Goal: Check status: Check status

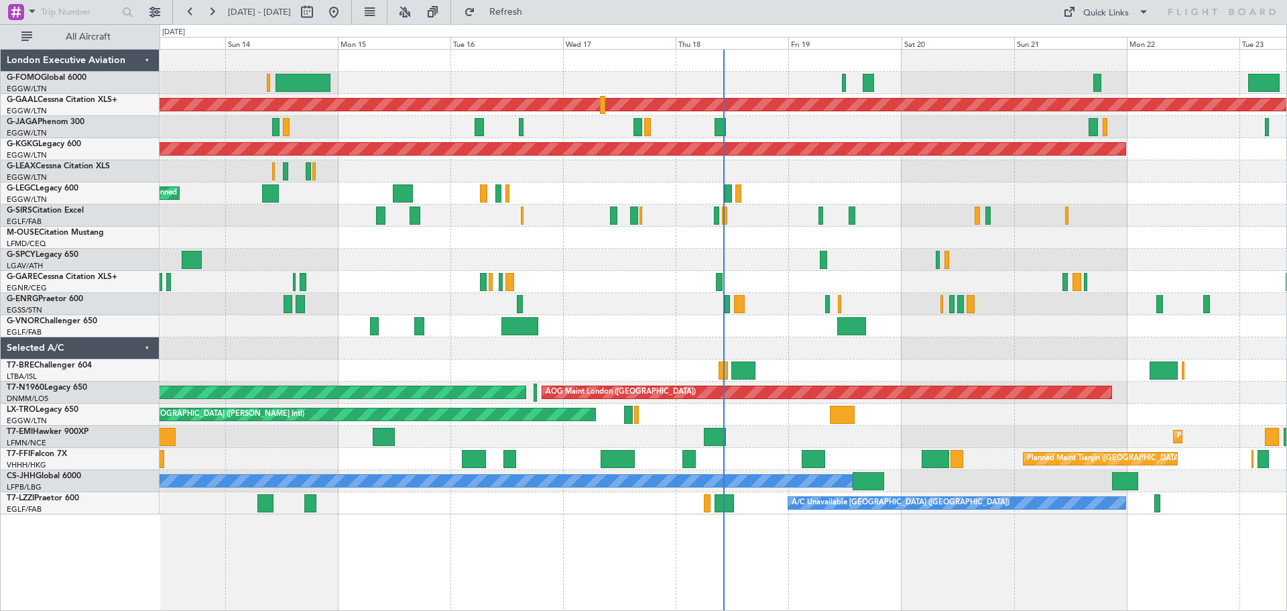
click at [586, 542] on div "Planned Maint [GEOGRAPHIC_DATA] ([GEOGRAPHIC_DATA]) Planned [GEOGRAPHIC_DATA] P…" at bounding box center [723, 330] width 1127 height 562
click at [950, 532] on div "Planned Maint [GEOGRAPHIC_DATA] ([GEOGRAPHIC_DATA]) Planned [GEOGRAPHIC_DATA] P…" at bounding box center [723, 330] width 1127 height 562
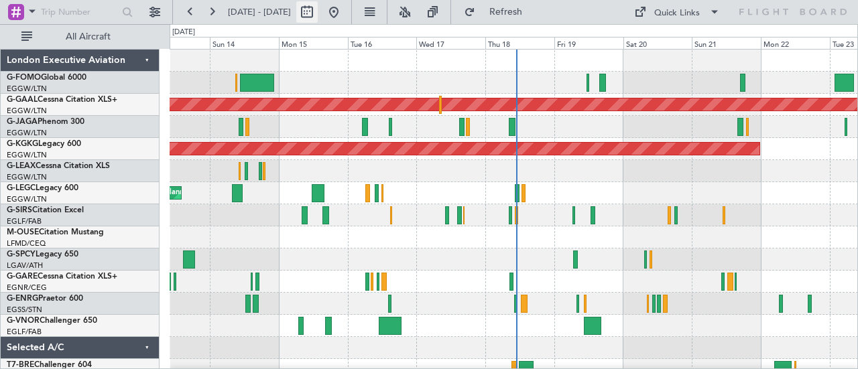
click at [318, 13] on button at bounding box center [306, 11] width 21 height 21
select select "9"
select select "2025"
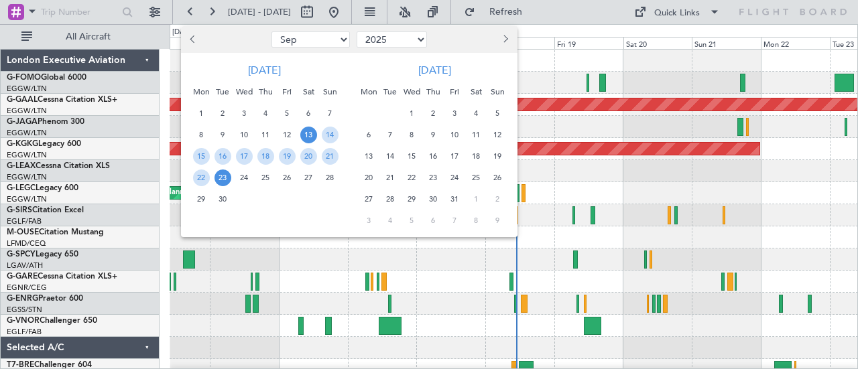
click at [188, 41] on button "Previous month" at bounding box center [193, 39] width 15 height 21
select select "8"
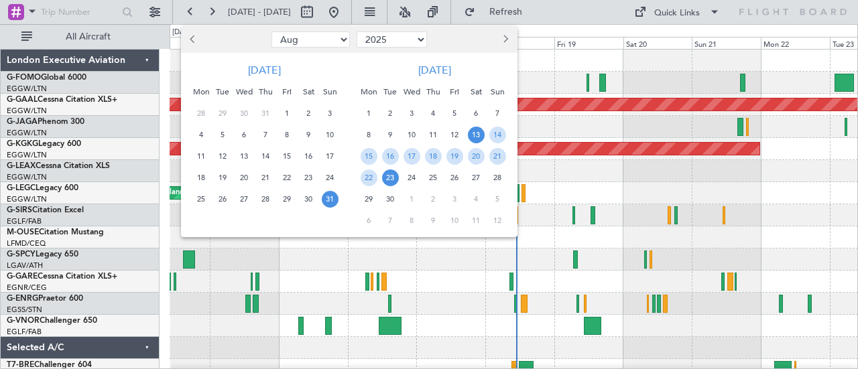
click at [326, 200] on span "31" at bounding box center [330, 199] width 17 height 17
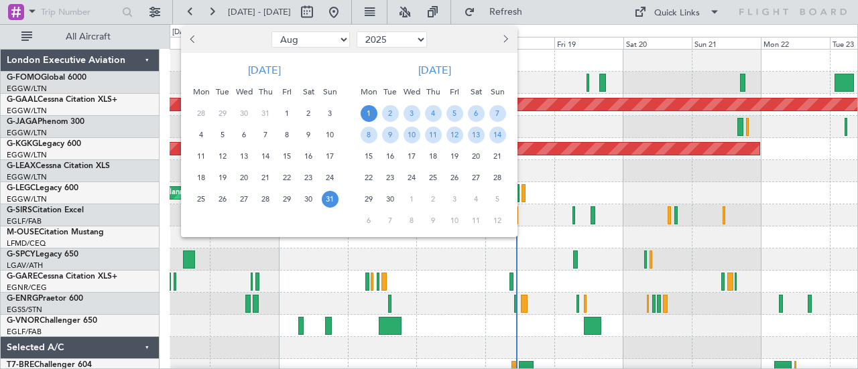
click at [365, 115] on span "1" at bounding box center [369, 113] width 17 height 17
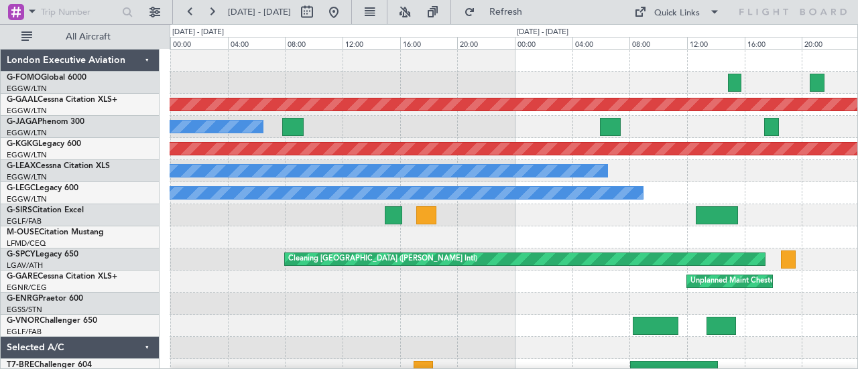
click at [490, 214] on div at bounding box center [514, 215] width 688 height 22
click at [318, 11] on button at bounding box center [306, 11] width 21 height 21
select select "8"
select select "2025"
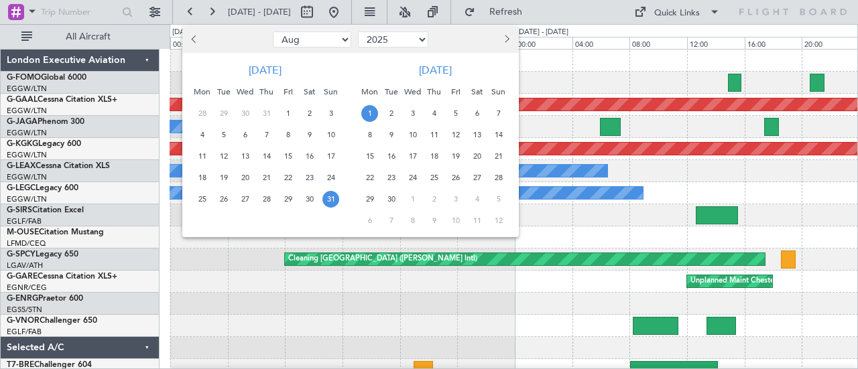
click at [391, 113] on span "2" at bounding box center [391, 113] width 17 height 17
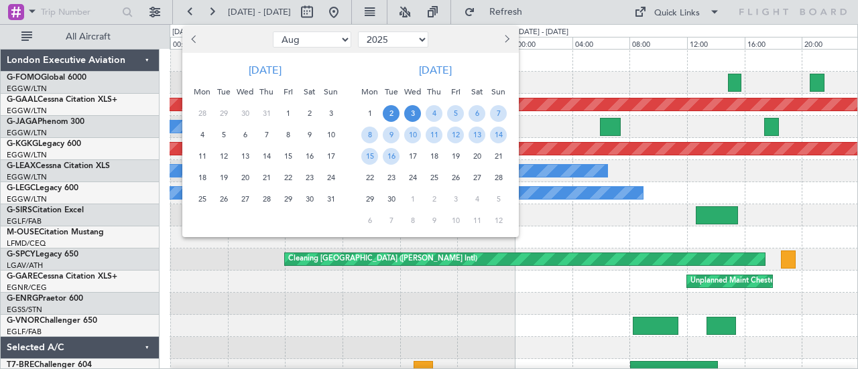
click at [412, 114] on span "3" at bounding box center [412, 113] width 17 height 17
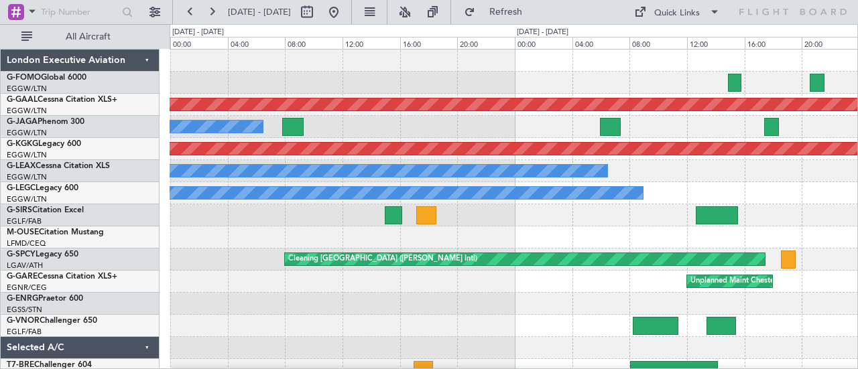
select select "9"
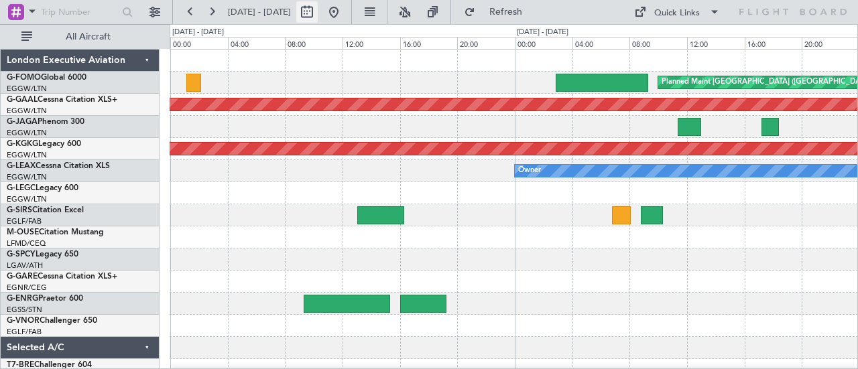
click at [318, 12] on button at bounding box center [306, 11] width 21 height 21
select select "9"
select select "2025"
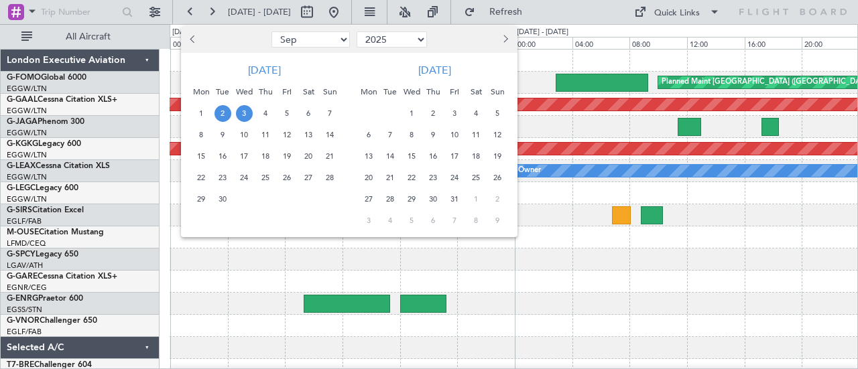
click at [196, 42] on button "Previous month" at bounding box center [193, 39] width 15 height 21
select select "8"
click at [288, 199] on span "29" at bounding box center [287, 199] width 17 height 17
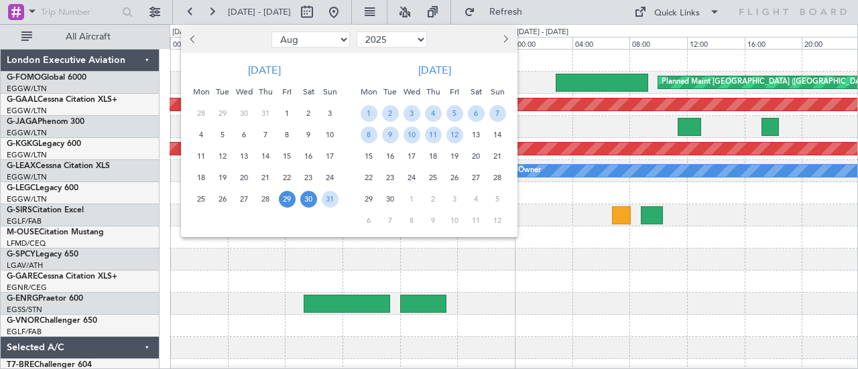
click at [308, 198] on span "30" at bounding box center [308, 199] width 17 height 17
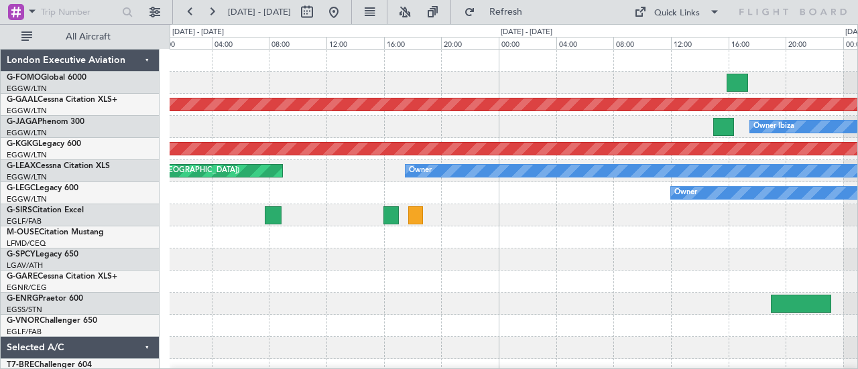
click at [751, 103] on div "Planned Maint Dusseldorf Owner Ibiza AOG Maint [GEOGRAPHIC_DATA] ([GEOGRAPHIC_D…" at bounding box center [514, 282] width 688 height 464
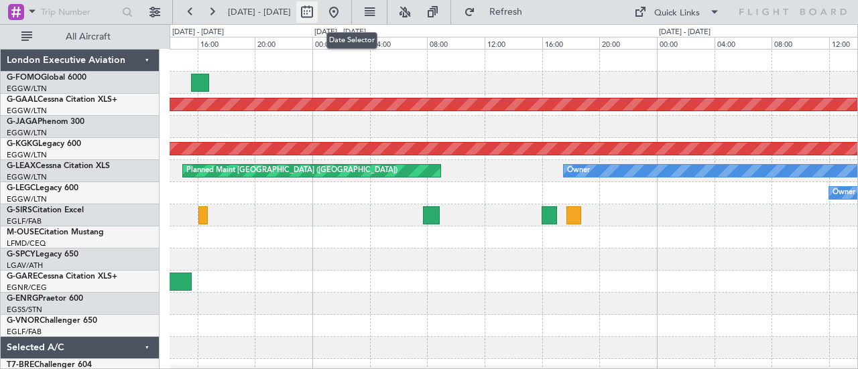
click at [318, 11] on button at bounding box center [306, 11] width 21 height 21
select select "8"
select select "2025"
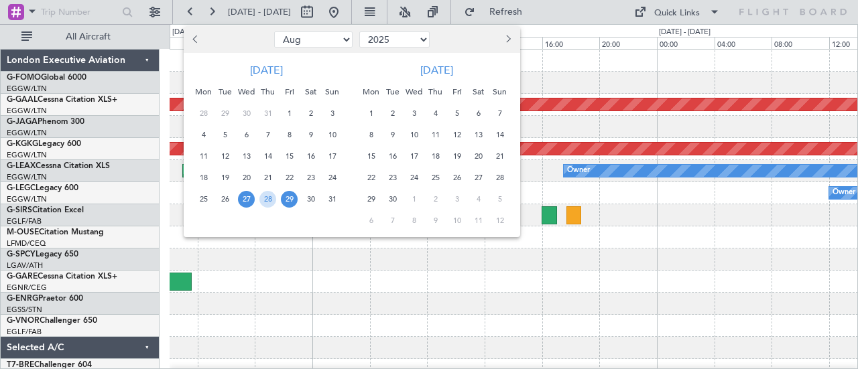
click at [456, 113] on span "5" at bounding box center [456, 113] width 17 height 17
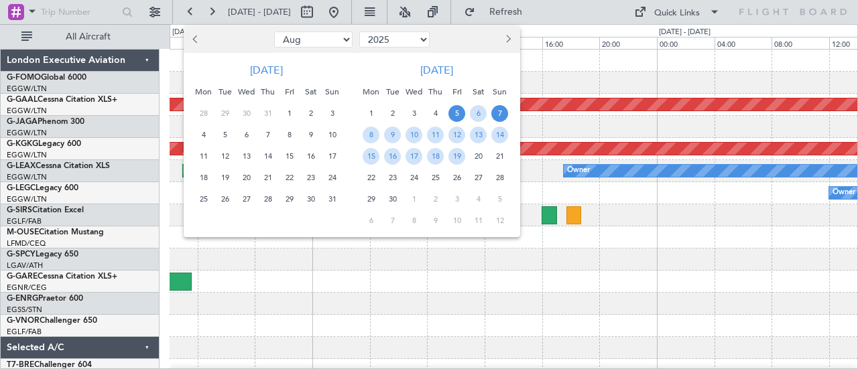
click at [496, 113] on span "7" at bounding box center [499, 113] width 17 height 17
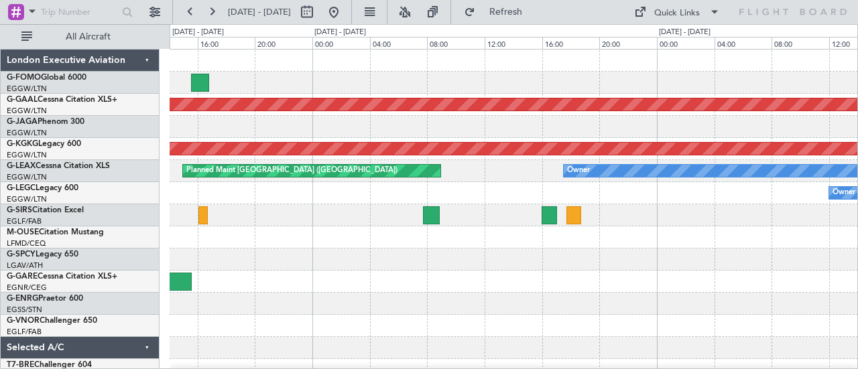
select select "9"
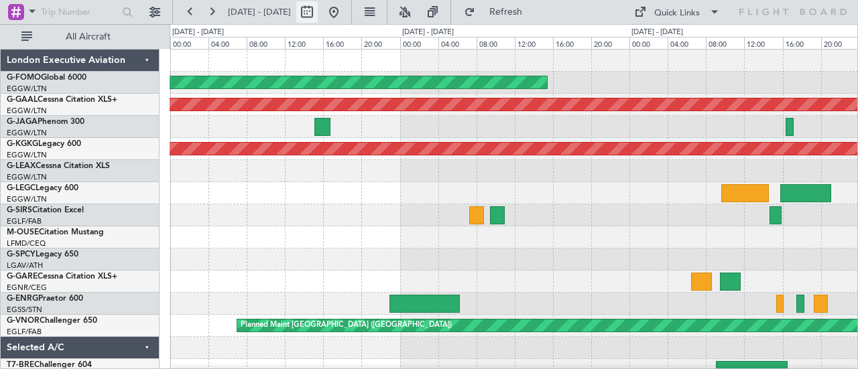
click at [318, 7] on button at bounding box center [306, 11] width 21 height 21
select select "9"
select select "2025"
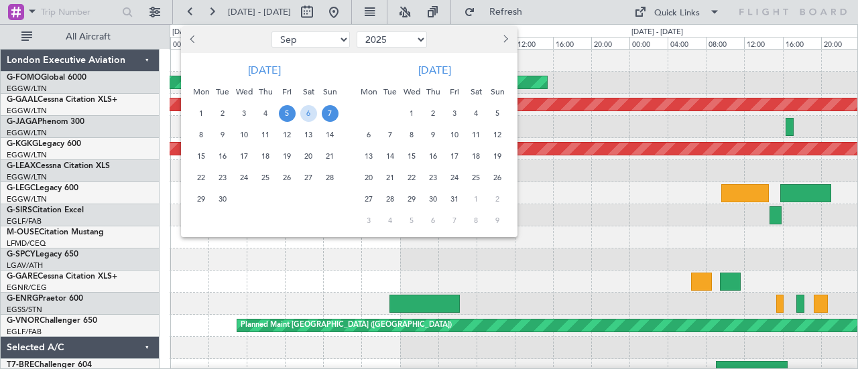
click at [196, 38] on span "Previous month" at bounding box center [194, 39] width 8 height 8
select select "8"
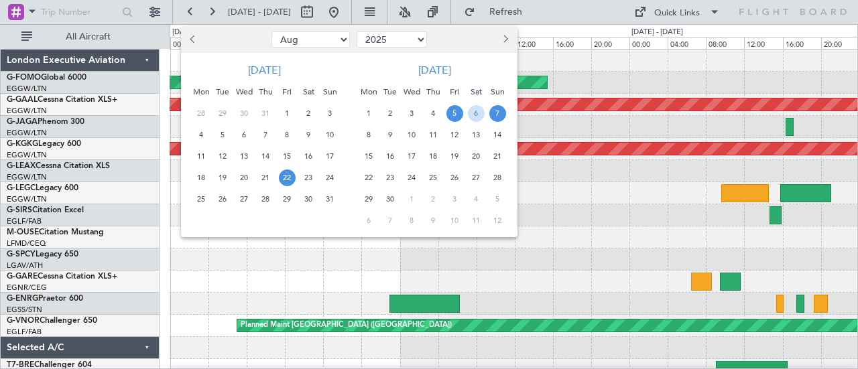
click at [286, 180] on span "22" at bounding box center [287, 178] width 17 height 17
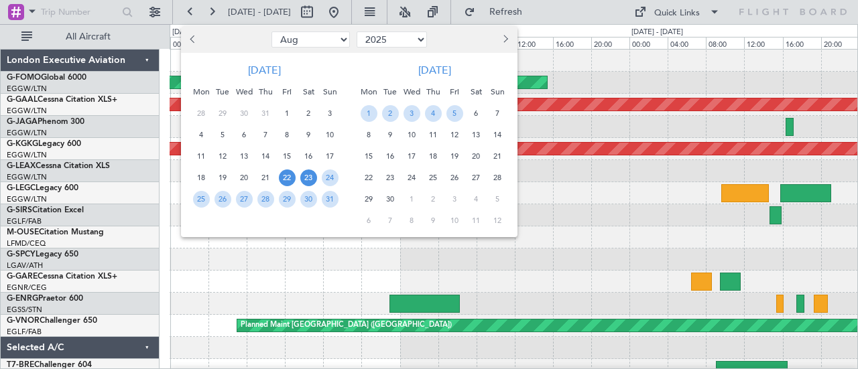
click at [308, 177] on span "23" at bounding box center [308, 178] width 17 height 17
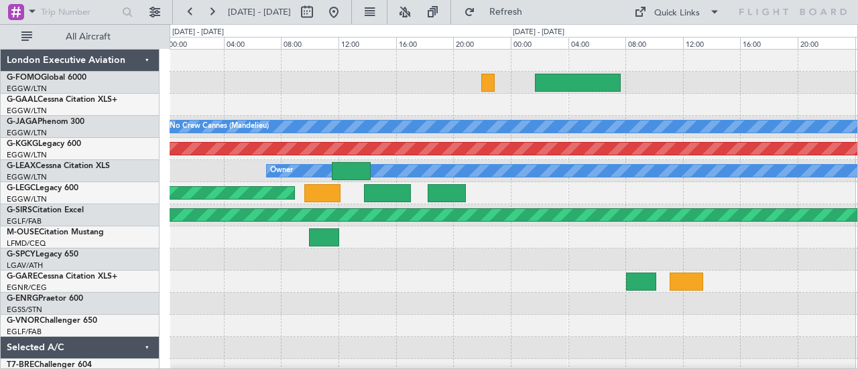
click at [212, 105] on div "No Crew Cannes (Mandelieu) AOG Maint [GEOGRAPHIC_DATA] ([GEOGRAPHIC_DATA]) Owne…" at bounding box center [514, 282] width 688 height 464
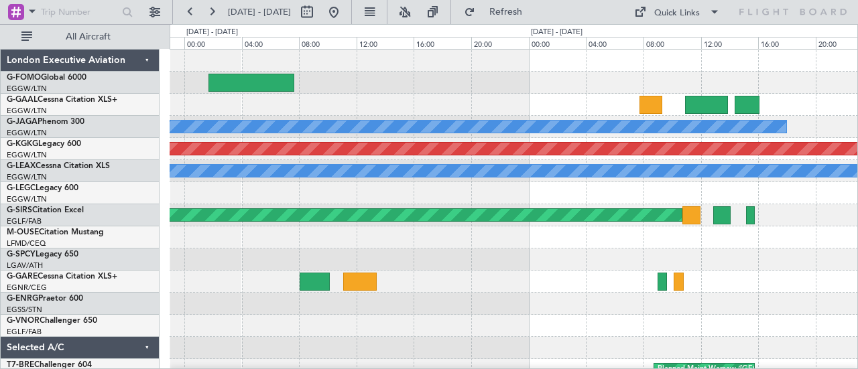
click at [486, 111] on div "Planned Maint Dusseldorf No Crew Cannes ([GEOGRAPHIC_DATA]) AOG Maint [GEOGRAPH…" at bounding box center [514, 282] width 688 height 464
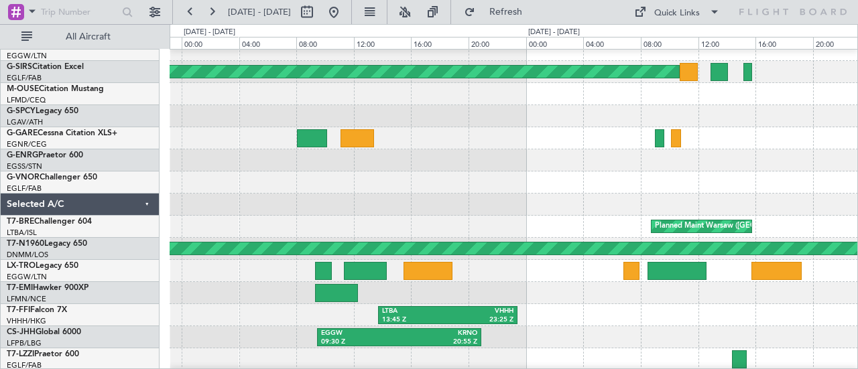
scroll to position [143, 0]
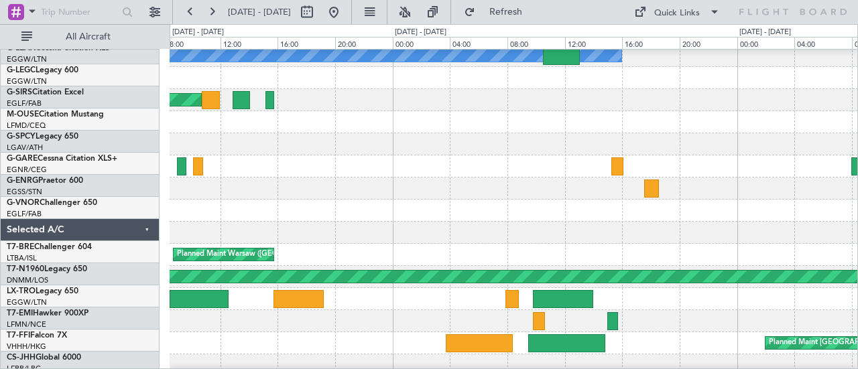
click at [304, 198] on div at bounding box center [514, 189] width 688 height 22
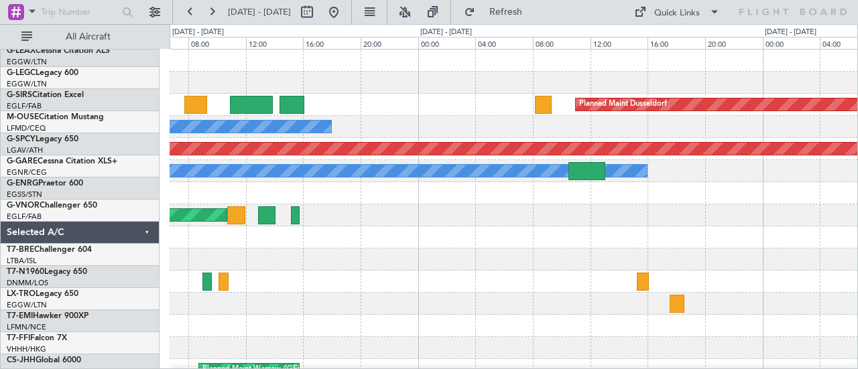
scroll to position [0, 0]
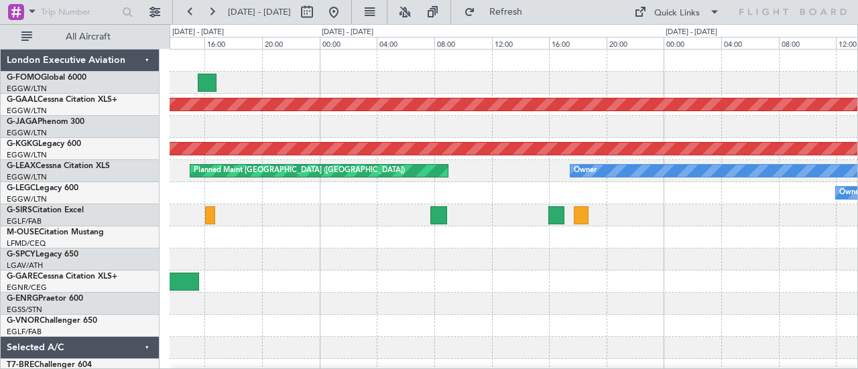
click at [334, 96] on div "Planned Maint Dusseldorf Owner Ibiza AOG Maint [GEOGRAPHIC_DATA] ([GEOGRAPHIC_D…" at bounding box center [514, 282] width 688 height 464
